Goal: Entertainment & Leisure: Consume media (video, audio)

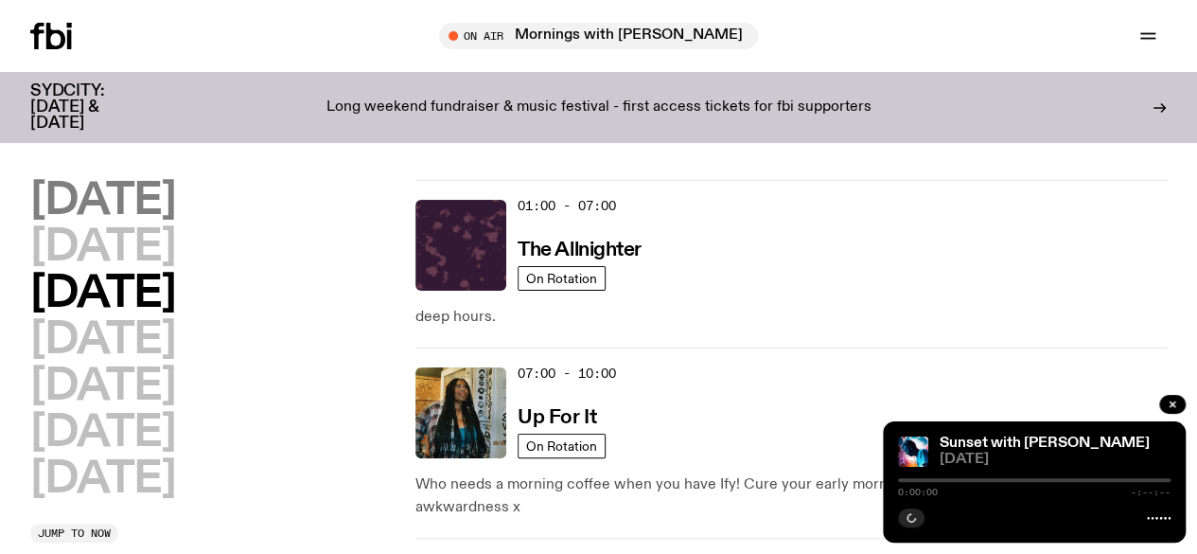
click at [84, 186] on h2 "[DATE]" at bounding box center [102, 201] width 145 height 43
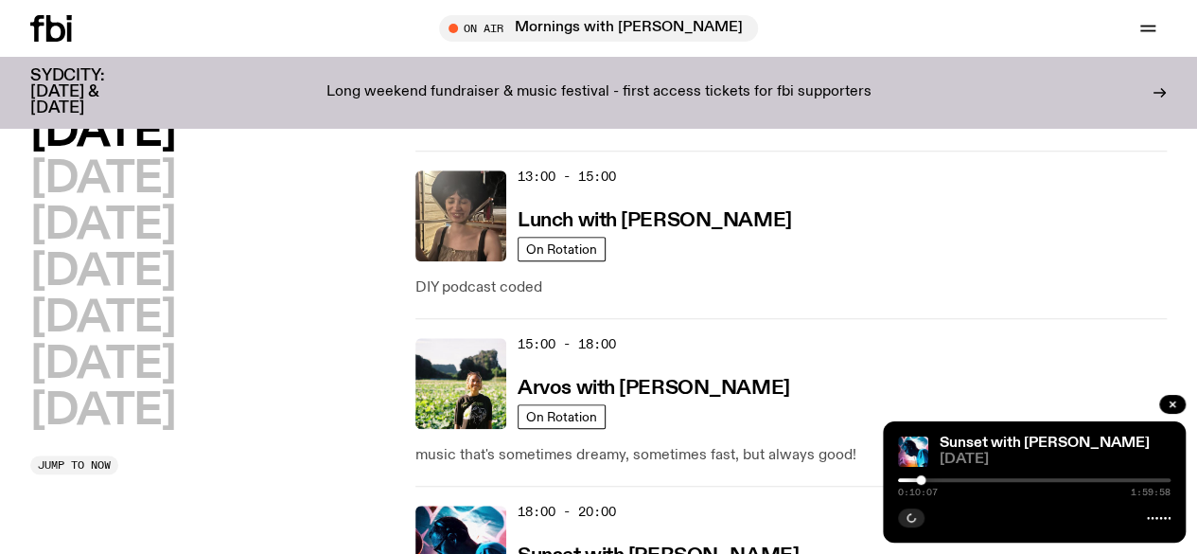
scroll to position [710, 0]
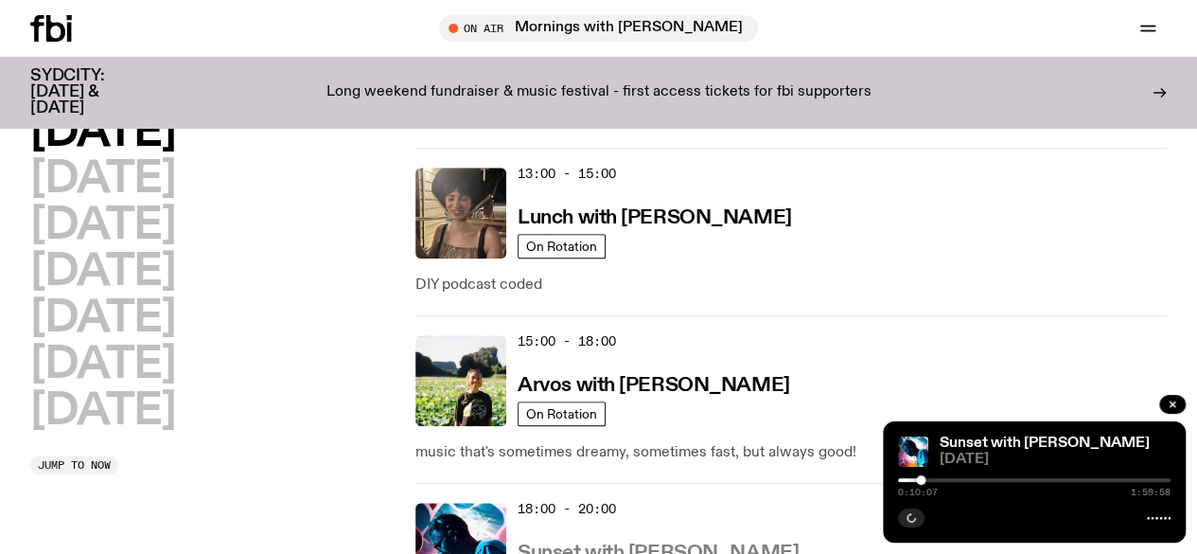
click at [619, 543] on h3 "Sunset with [PERSON_NAME]" at bounding box center [658, 553] width 281 height 20
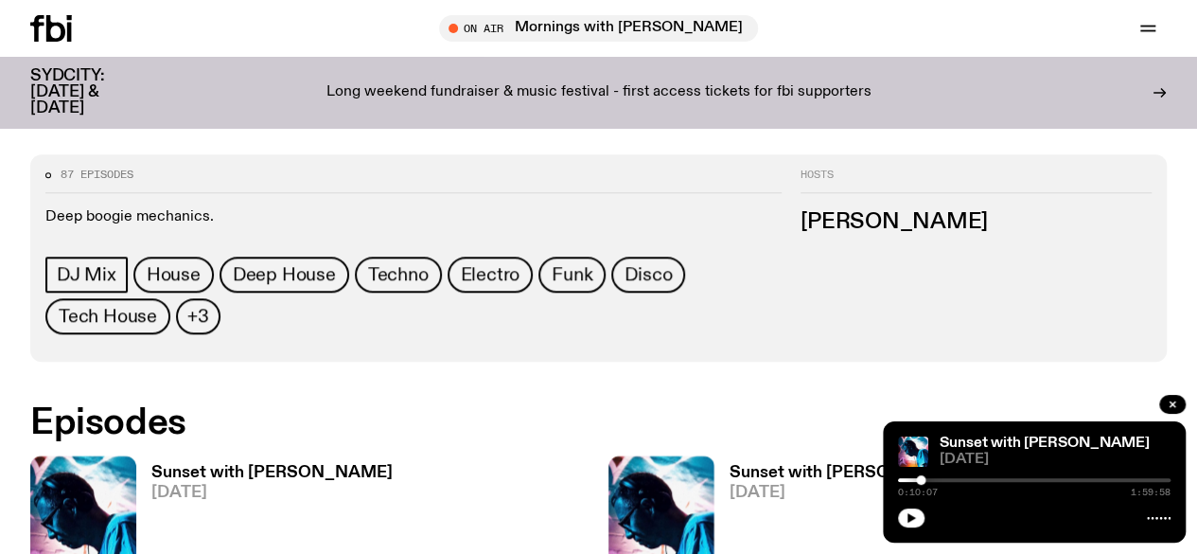
scroll to position [778, 0]
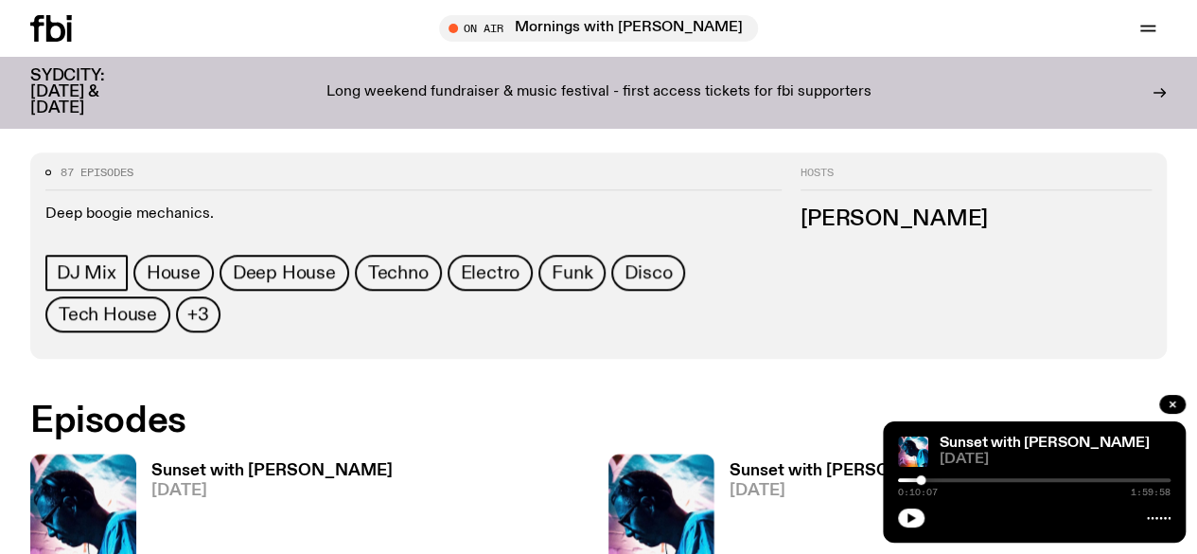
click at [269, 463] on h3 "Sunset with [PERSON_NAME]" at bounding box center [271, 471] width 241 height 16
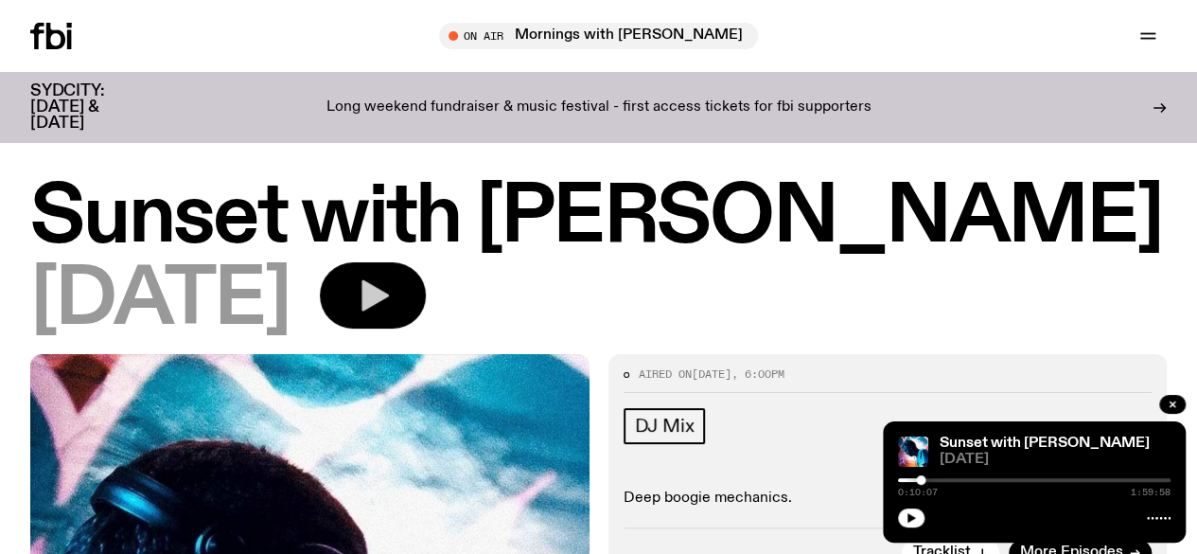
click at [389, 304] on icon "button" at bounding box center [375, 295] width 27 height 31
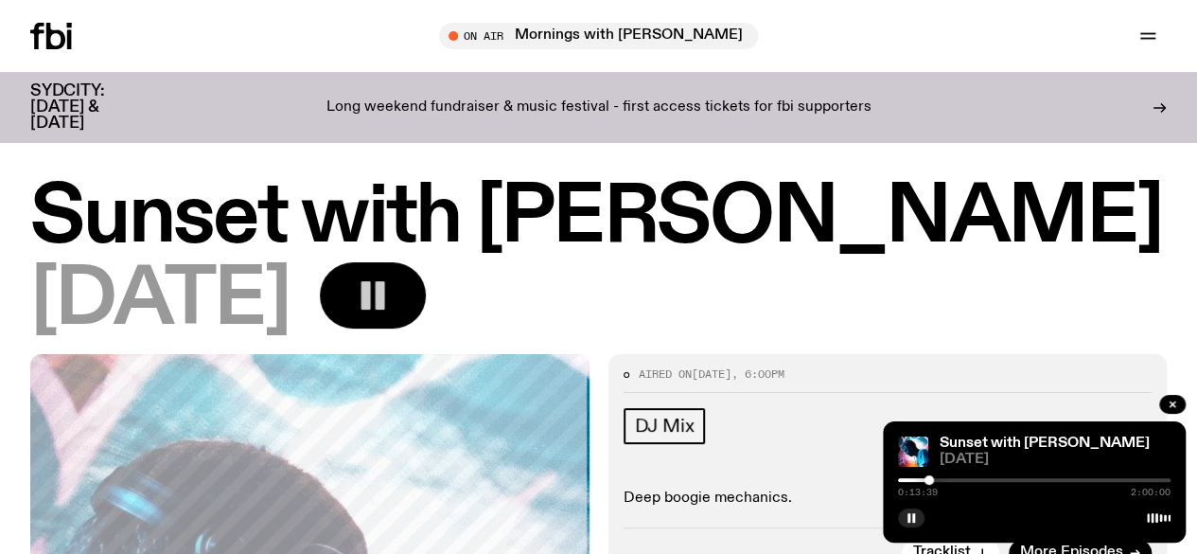
click at [655, 300] on div "[DATE]" at bounding box center [598, 300] width 1137 height 77
click at [638, 302] on div "[DATE]" at bounding box center [598, 300] width 1137 height 77
click at [688, 317] on div "[DATE]" at bounding box center [598, 300] width 1137 height 77
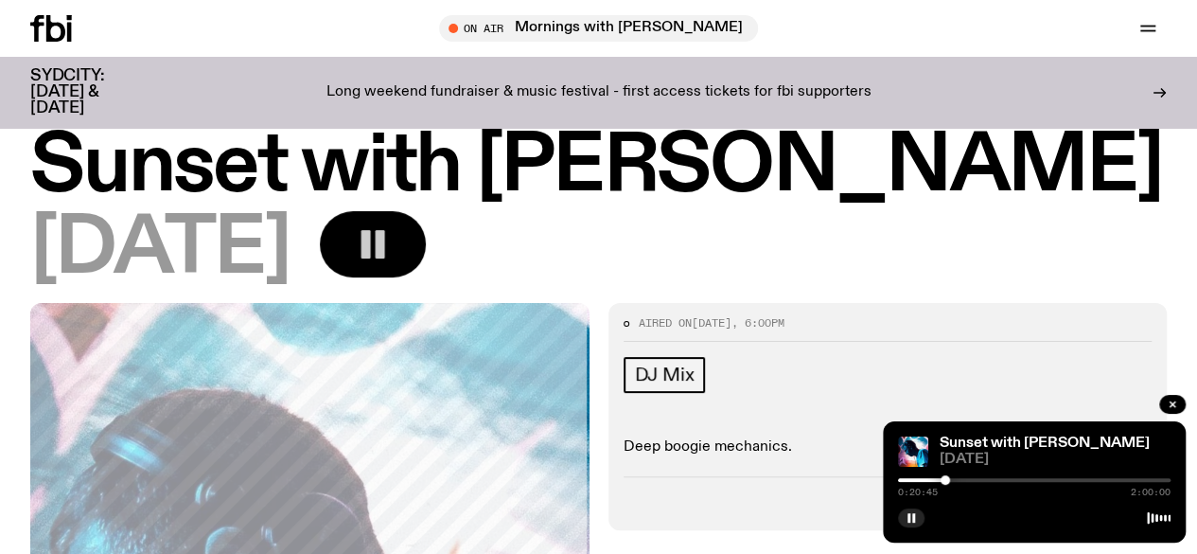
scroll to position [39, 0]
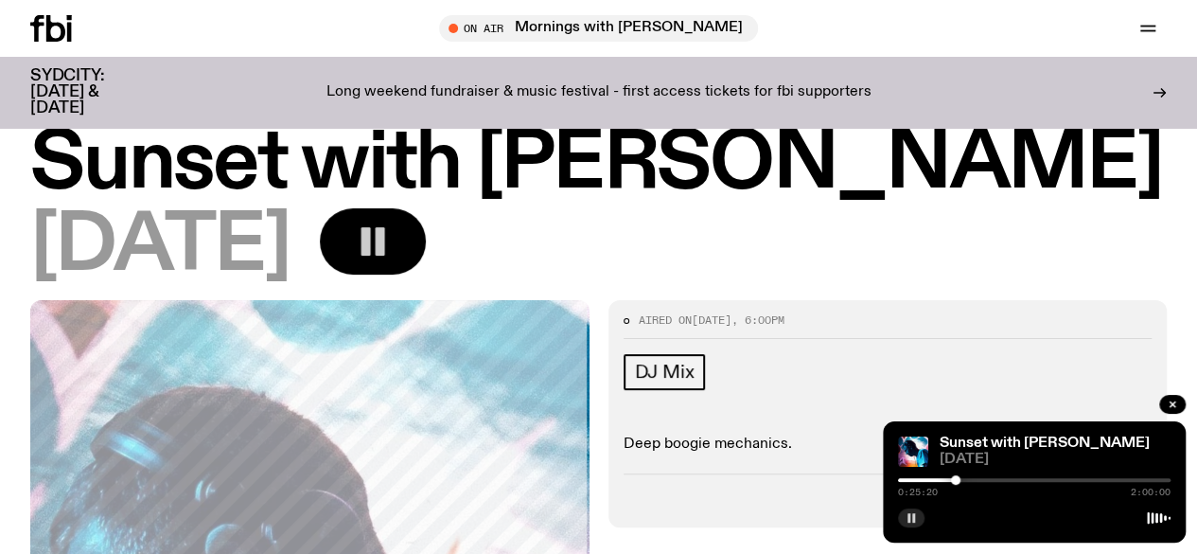
click at [913, 517] on rect "button" at bounding box center [913, 517] width 3 height 9
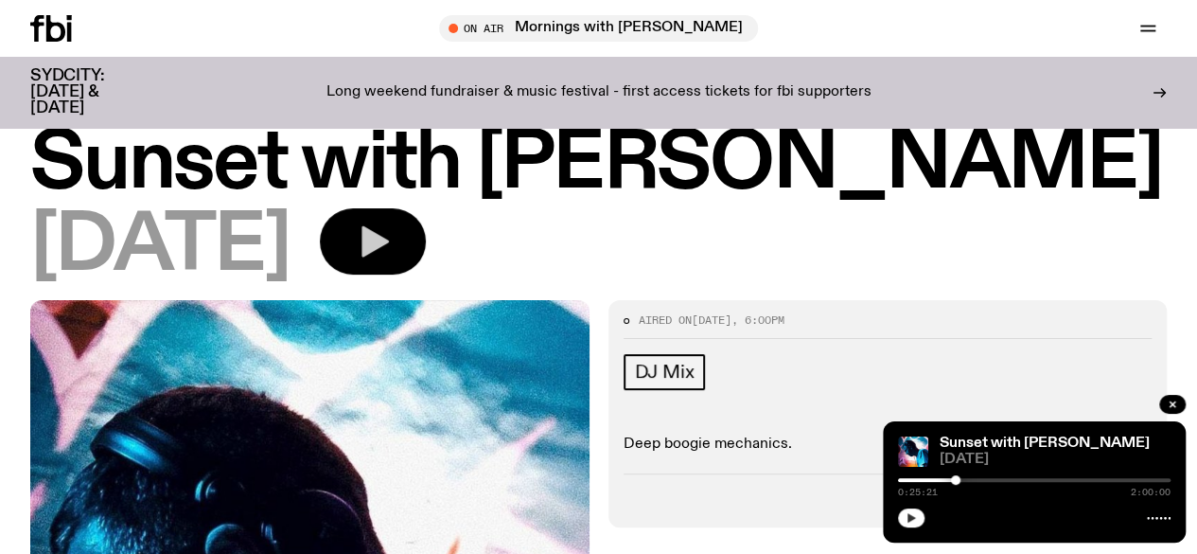
click at [913, 517] on icon "button" at bounding box center [912, 517] width 9 height 9
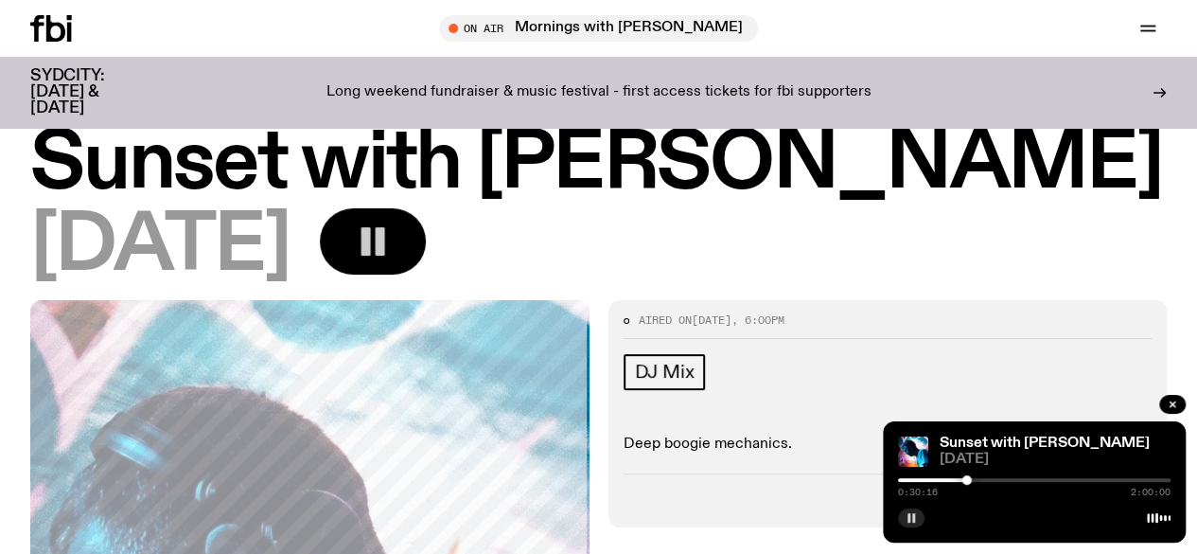
click at [898, 508] on button "button" at bounding box center [911, 517] width 27 height 19
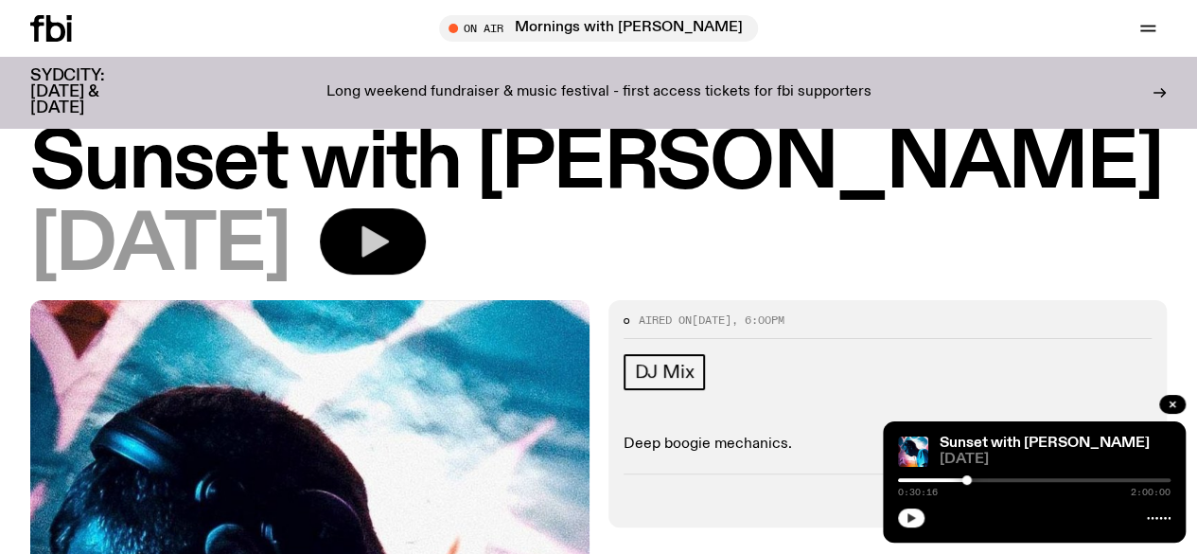
click at [913, 517] on icon "button" at bounding box center [912, 517] width 9 height 9
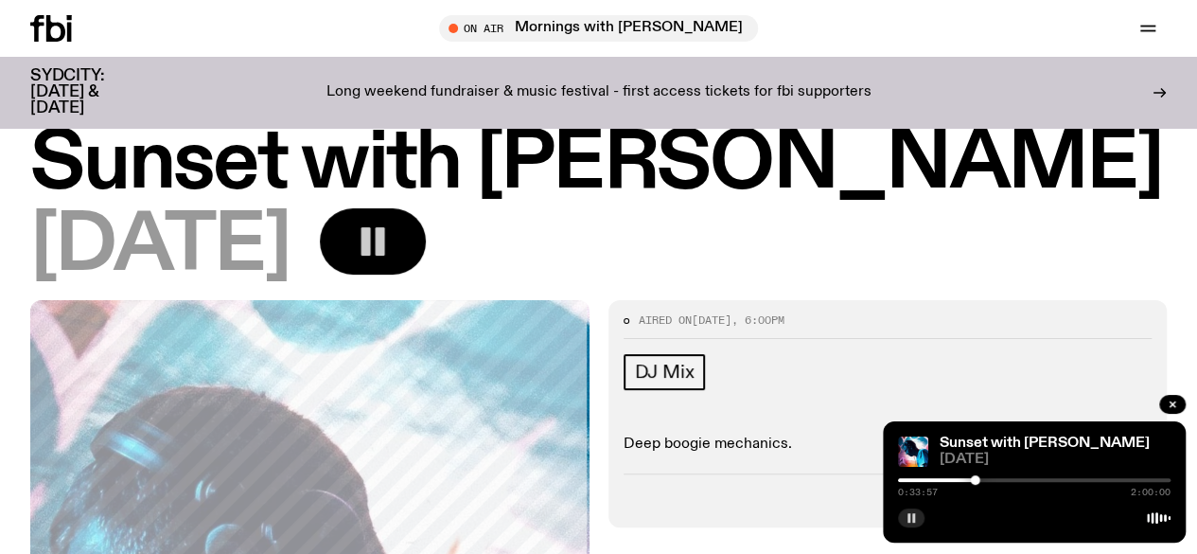
click at [983, 478] on div at bounding box center [1034, 480] width 273 height 4
click at [1001, 478] on div at bounding box center [1034, 480] width 273 height 4
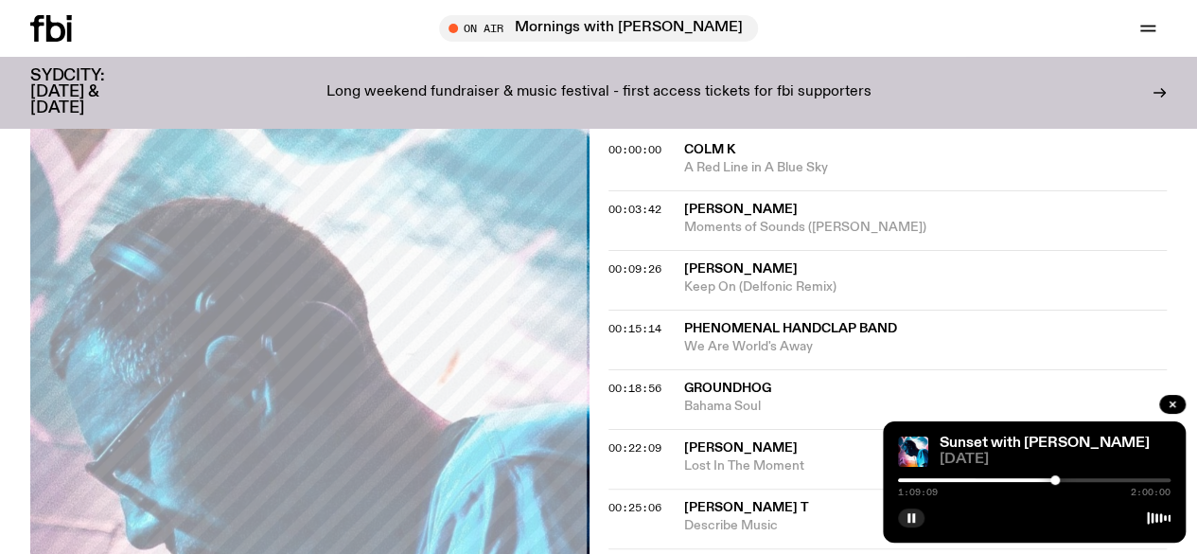
scroll to position [523, 0]
click at [912, 518] on rect "button" at bounding box center [913, 517] width 3 height 9
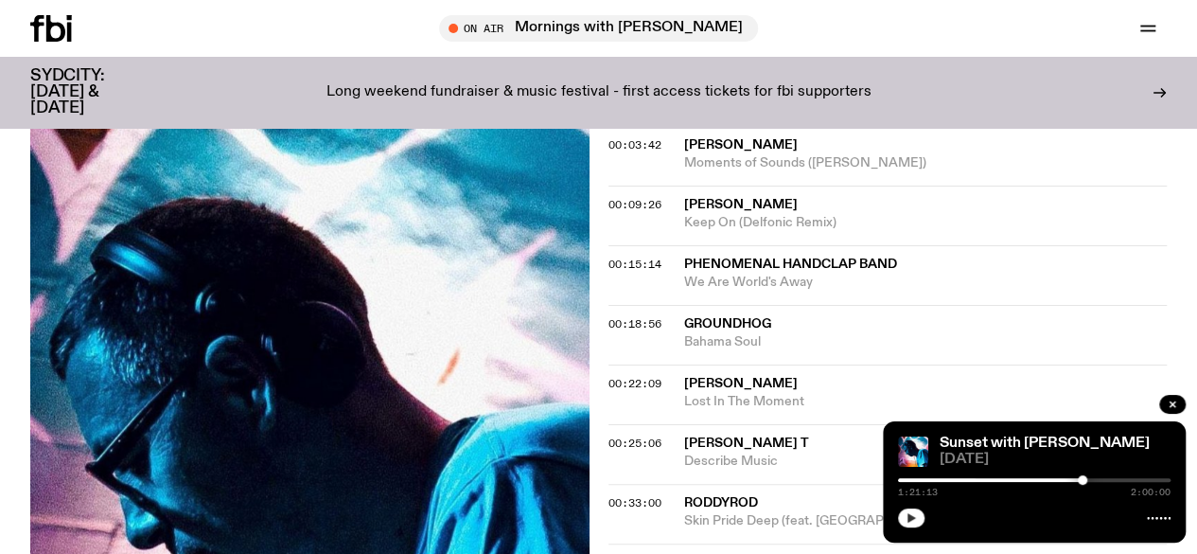
scroll to position [575, 0]
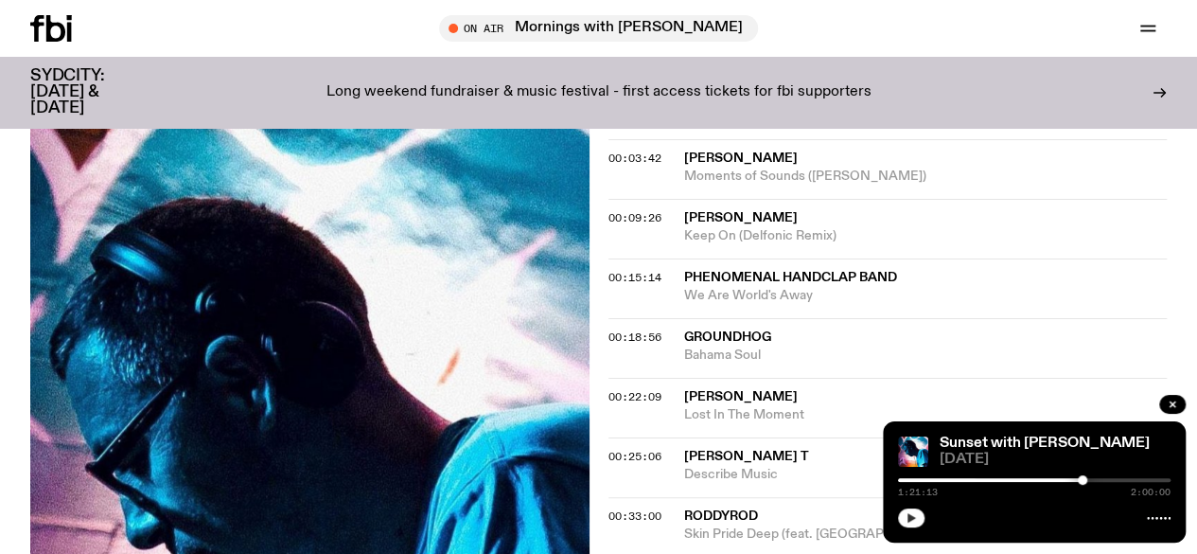
click at [912, 518] on icon "button" at bounding box center [912, 517] width 9 height 9
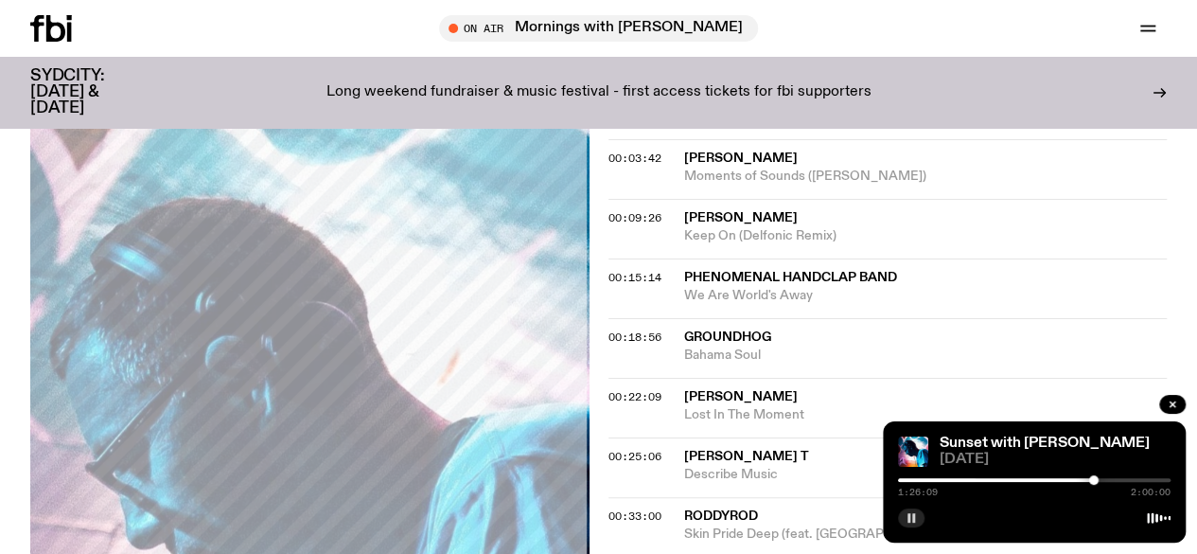
click at [898, 508] on button "button" at bounding box center [911, 517] width 27 height 19
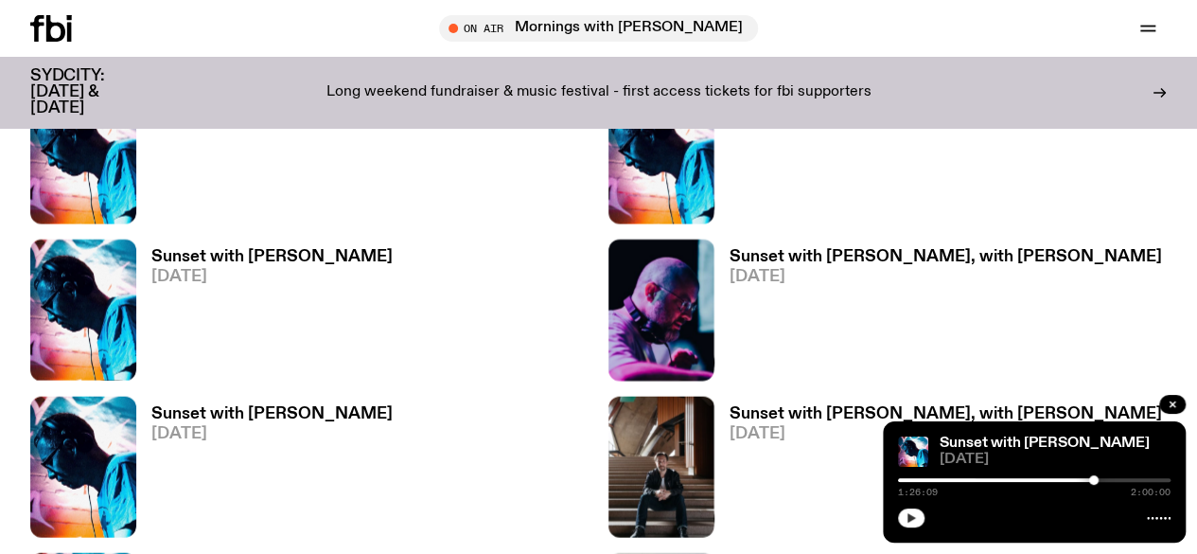
scroll to position [1933, 0]
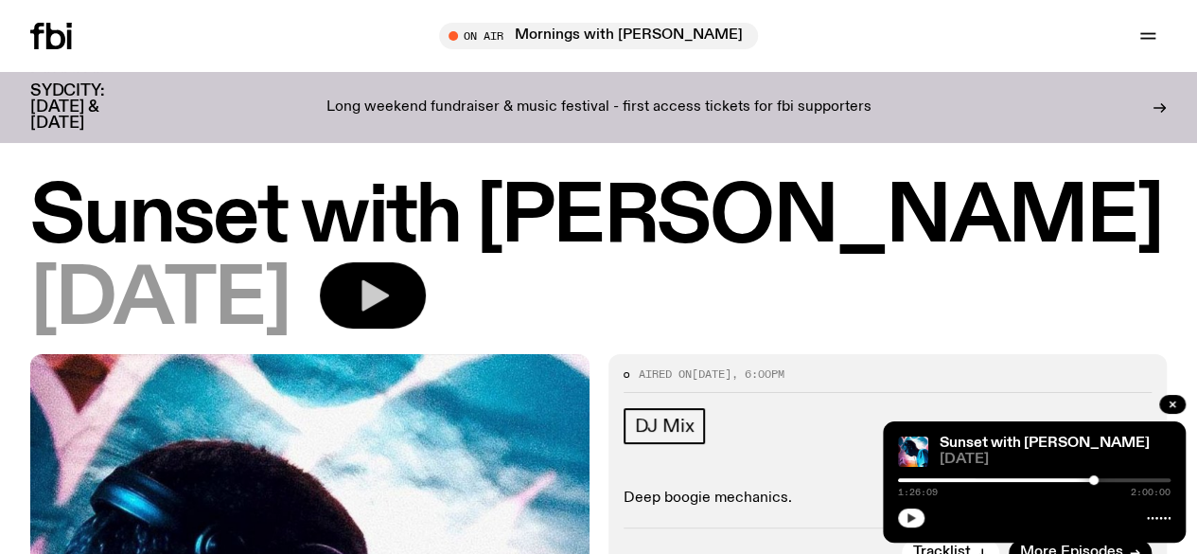
click at [389, 310] on icon "button" at bounding box center [375, 295] width 27 height 31
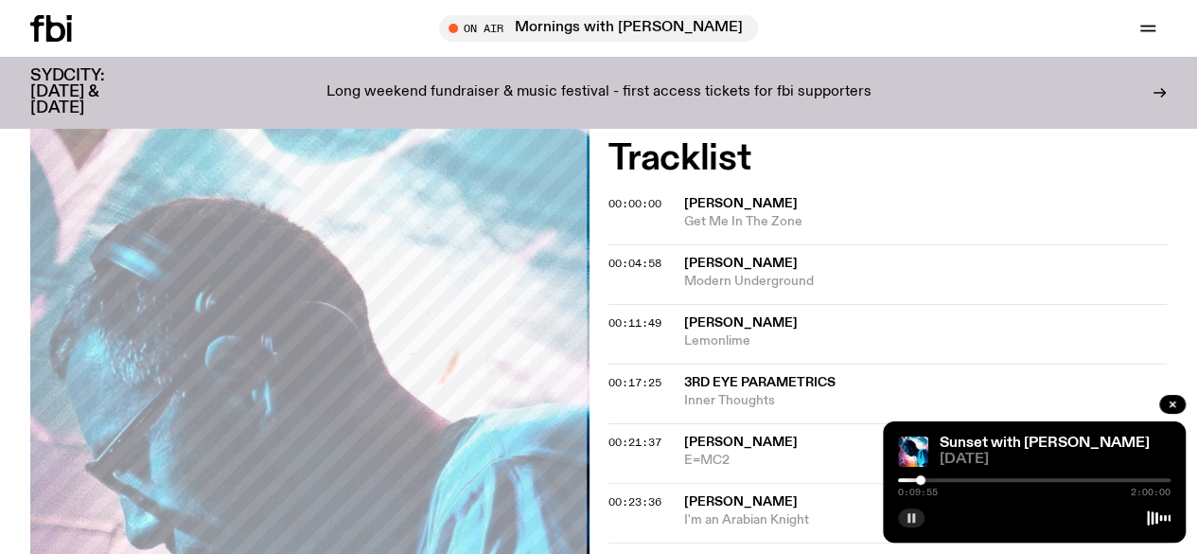
scroll to position [954, 0]
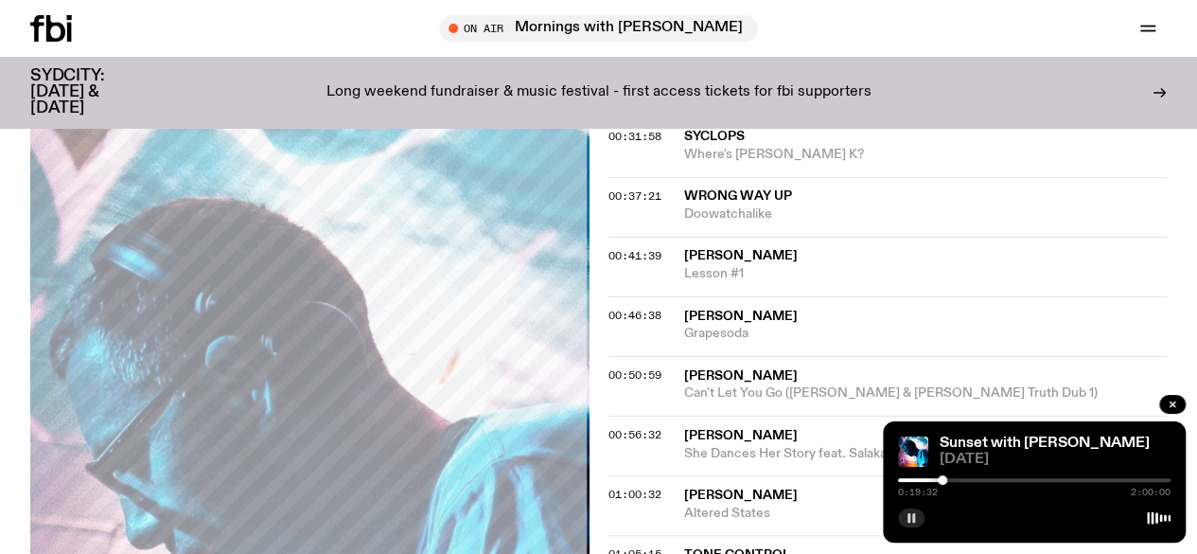
click at [961, 478] on div at bounding box center [1034, 480] width 273 height 4
click at [979, 479] on div at bounding box center [1034, 480] width 273 height 4
click at [1004, 476] on div "0:35:36 2:00:00" at bounding box center [1034, 485] width 273 height 23
click at [1007, 479] on div at bounding box center [1034, 480] width 273 height 4
click at [1045, 482] on div at bounding box center [1034, 480] width 273 height 4
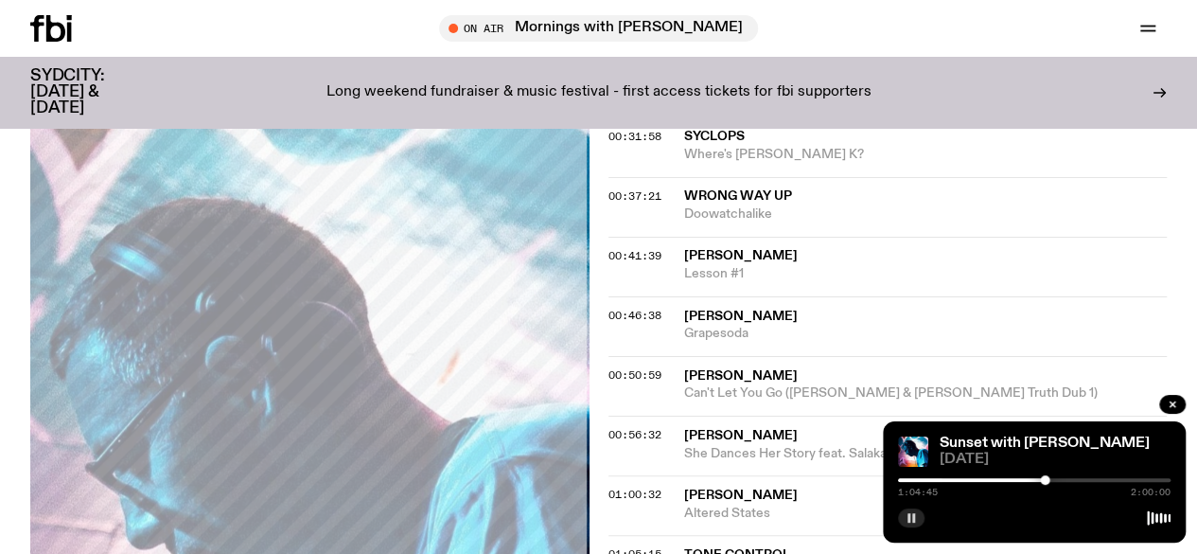
click at [1072, 481] on div at bounding box center [1034, 480] width 273 height 4
